Goal: Task Accomplishment & Management: Use online tool/utility

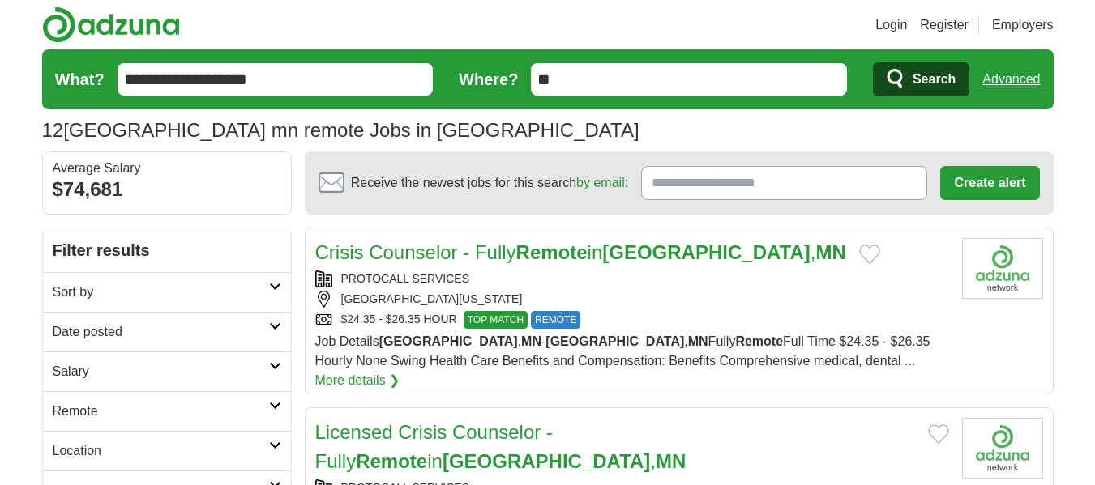
click at [1025, 359] on article "Crisis Counselor - Fully Remote in [GEOGRAPHIC_DATA] , [GEOGRAPHIC_DATA] PROTOC…" at bounding box center [679, 311] width 749 height 167
click at [939, 131] on div "12 [GEOGRAPHIC_DATA] [GEOGRAPHIC_DATA] remote Jobs in [GEOGRAPHIC_DATA] Average…" at bounding box center [547, 130] width 1011 height 29
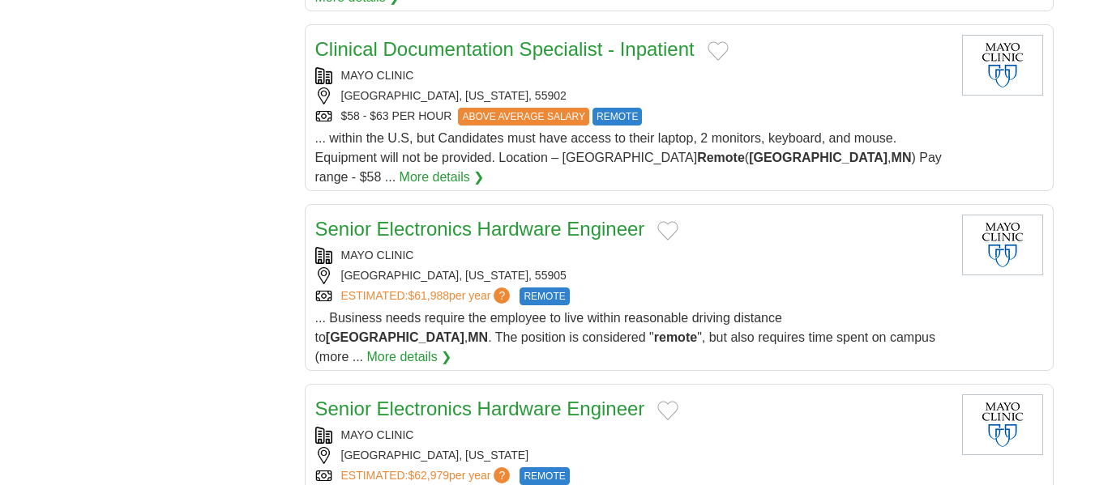
scroll to position [2006, 0]
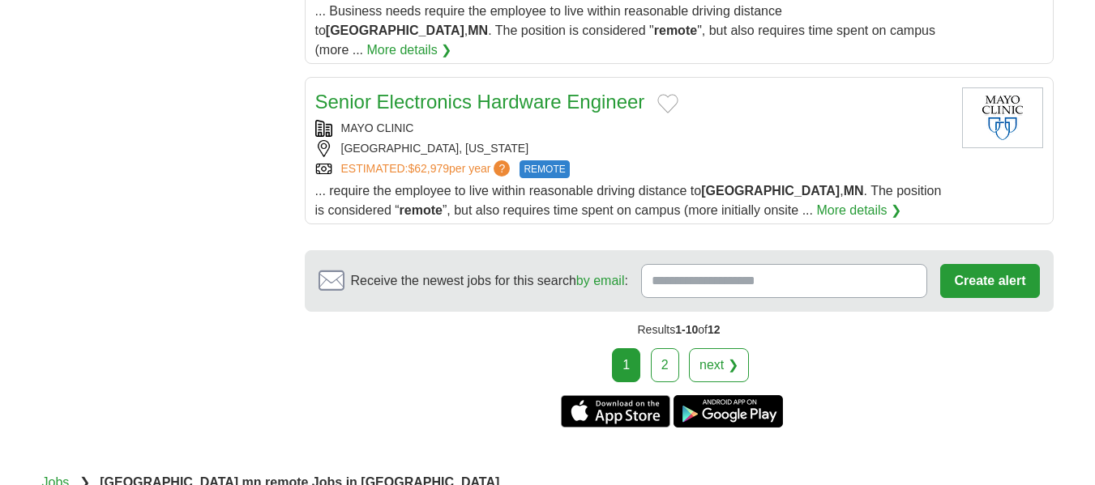
click at [662, 348] on link "2" at bounding box center [665, 365] width 28 height 34
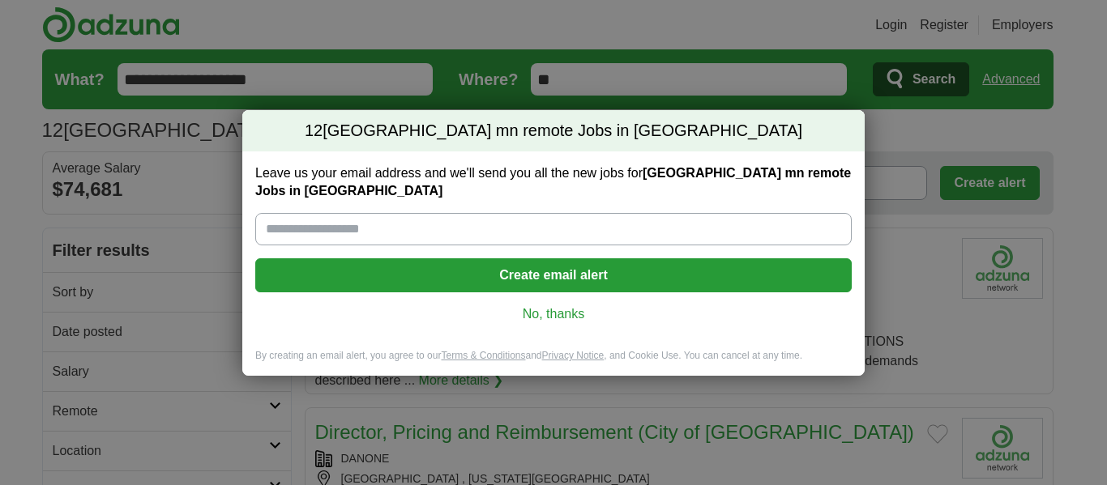
click at [553, 306] on link "No, thanks" at bounding box center [553, 315] width 570 height 18
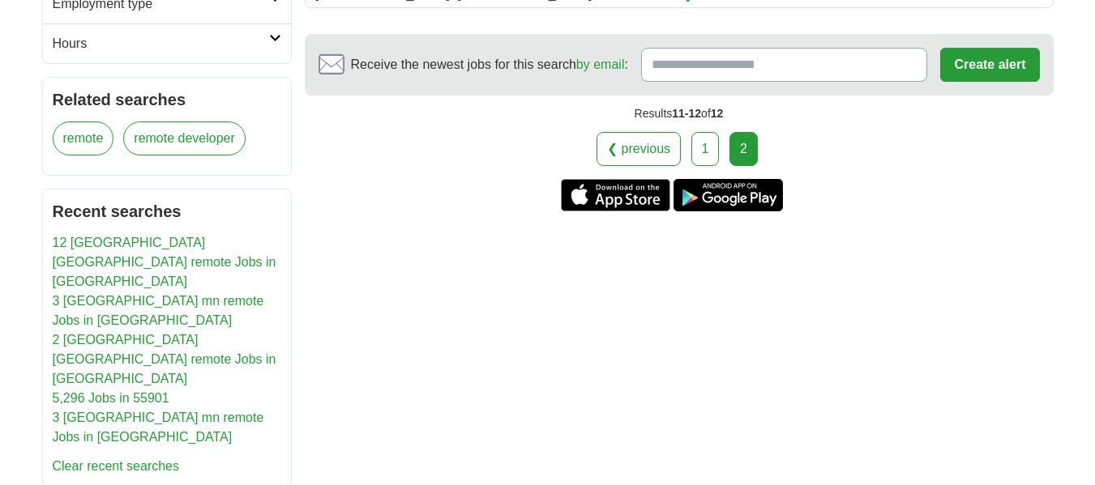
scroll to position [733, 0]
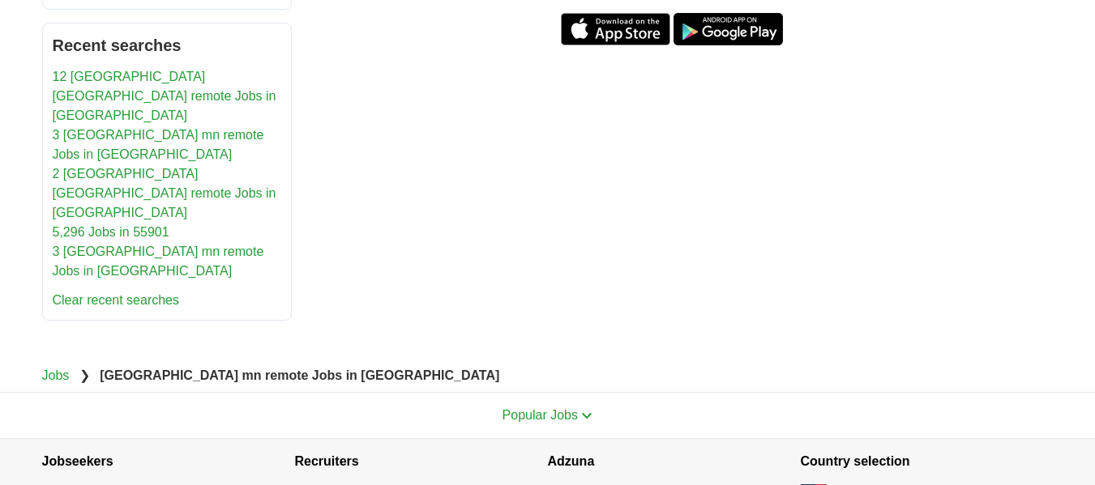
drag, startPoint x: 726, startPoint y: 101, endPoint x: 391, endPoint y: 102, distance: 335.5
click at [149, 79] on link "12 Rochester mn remote Jobs in US" at bounding box center [165, 96] width 224 height 53
